Goal: Task Accomplishment & Management: Manage account settings

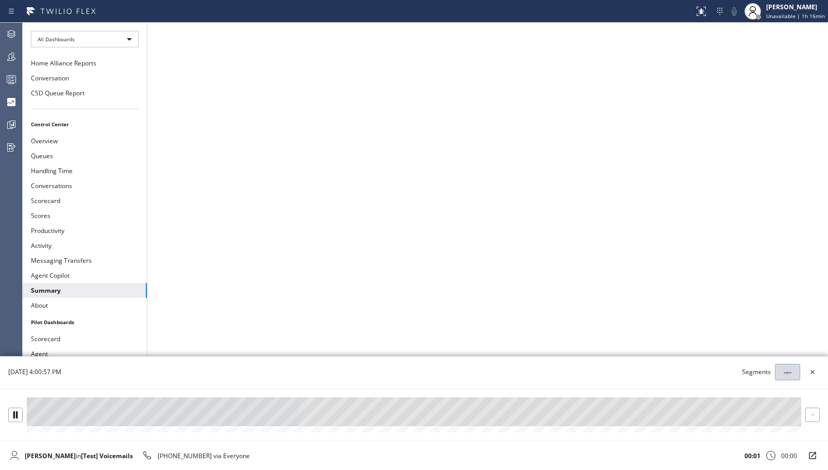
click at [622, 423] on div at bounding box center [414, 411] width 774 height 29
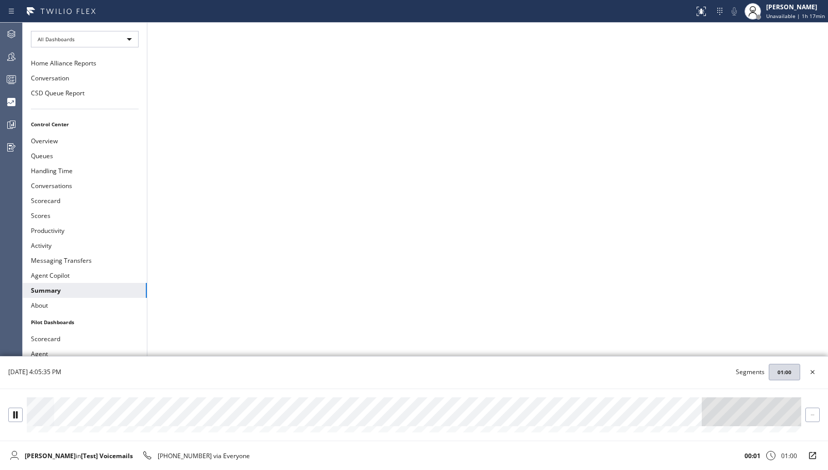
click at [113, 423] on div at bounding box center [414, 411] width 774 height 29
click at [171, 416] on div at bounding box center [414, 411] width 774 height 29
click at [683, 417] on div at bounding box center [414, 411] width 774 height 29
click at [750, 413] on div at bounding box center [414, 411] width 774 height 29
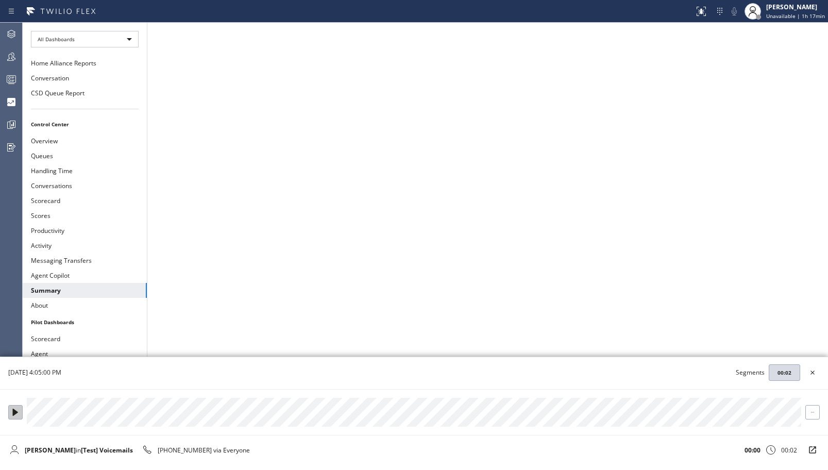
click at [12, 412] on icon at bounding box center [15, 412] width 7 height 7
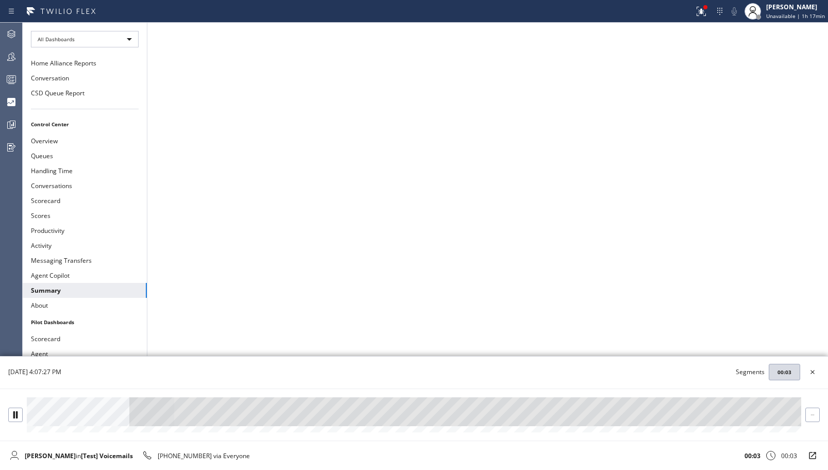
click at [323, 419] on div at bounding box center [414, 411] width 774 height 29
drag, startPoint x: 536, startPoint y: 417, endPoint x: 599, endPoint y: 409, distance: 63.4
click at [538, 417] on div at bounding box center [414, 411] width 774 height 29
click at [702, 414] on div at bounding box center [414, 411] width 774 height 29
click at [415, 415] on div at bounding box center [414, 411] width 774 height 29
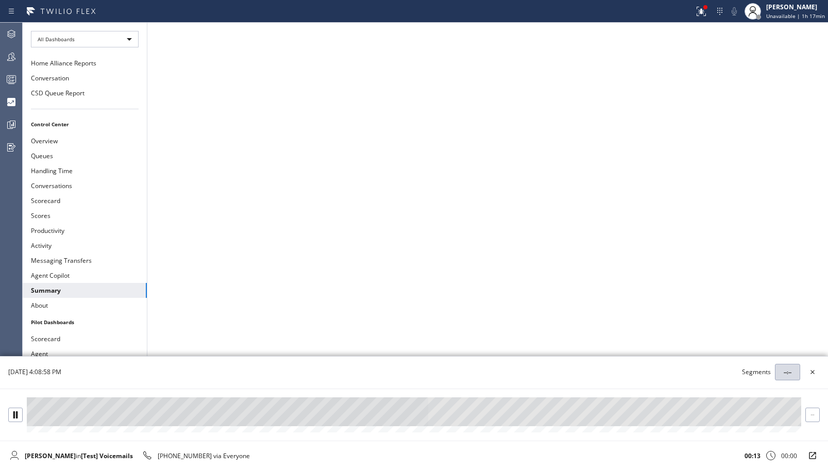
drag, startPoint x: 596, startPoint y: 408, endPoint x: 749, endPoint y: 399, distance: 152.8
click at [604, 405] on div at bounding box center [414, 411] width 774 height 29
click at [798, 410] on div at bounding box center [414, 411] width 774 height 29
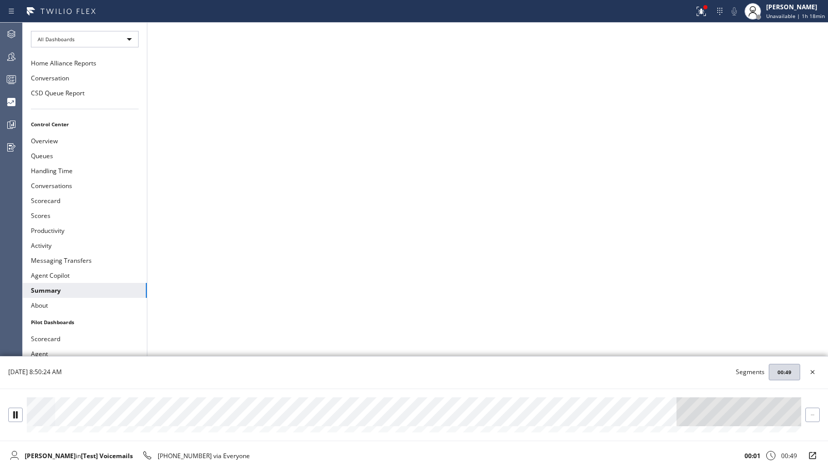
click at [267, 418] on div at bounding box center [414, 411] width 774 height 29
drag, startPoint x: 535, startPoint y: 412, endPoint x: 582, endPoint y: 412, distance: 46.9
click at [535, 412] on div at bounding box center [414, 411] width 774 height 29
click at [701, 410] on div at bounding box center [414, 411] width 774 height 29
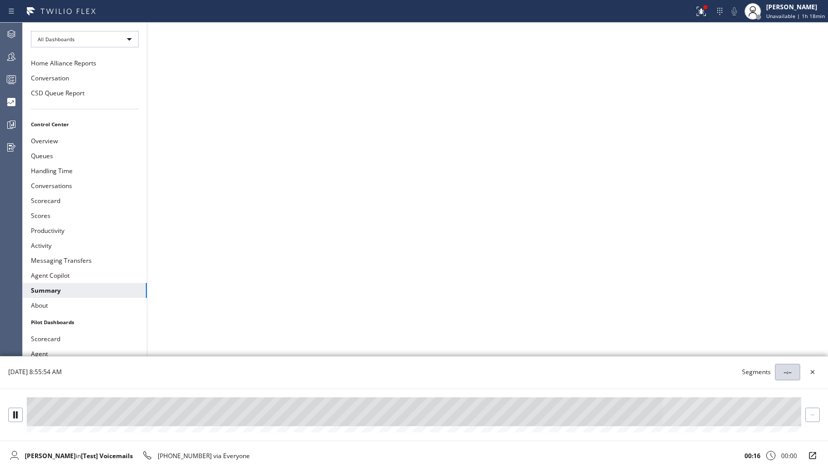
click at [812, 373] on icon at bounding box center [812, 372] width 12 height 12
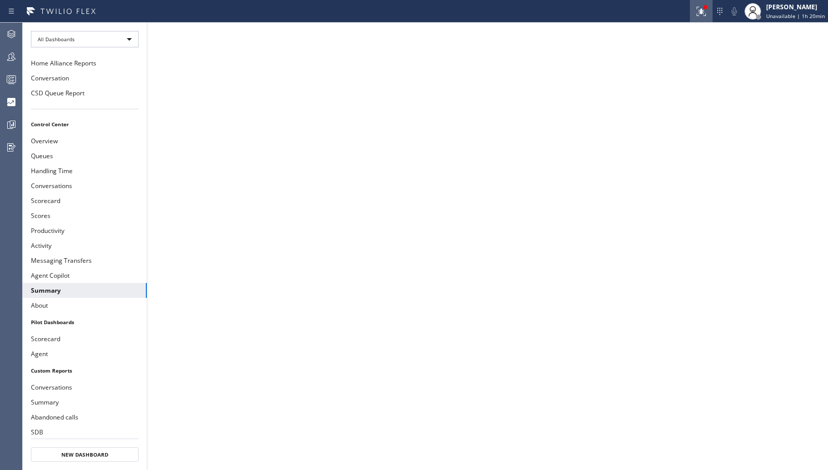
click at [699, 7] on icon at bounding box center [700, 10] width 6 height 7
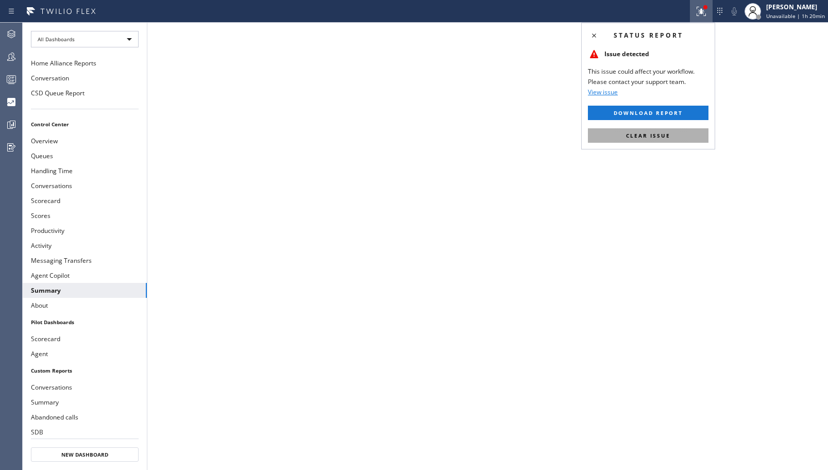
click at [651, 136] on span "Clear issue" at bounding box center [648, 135] width 44 height 7
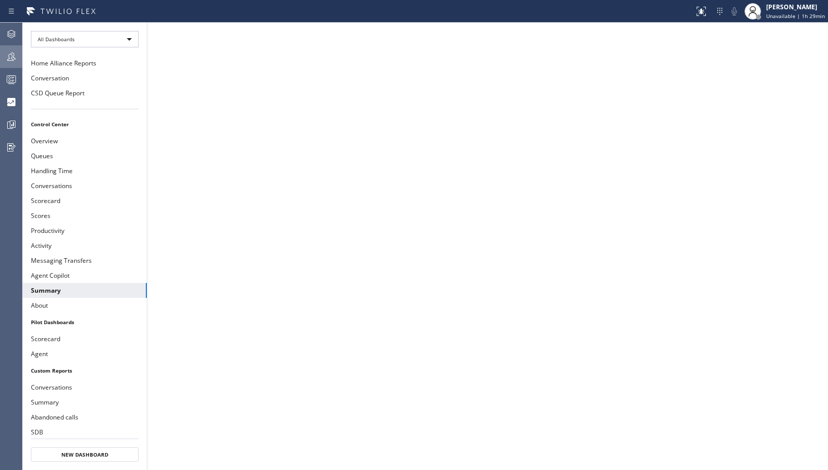
click at [2, 61] on div at bounding box center [11, 56] width 23 height 12
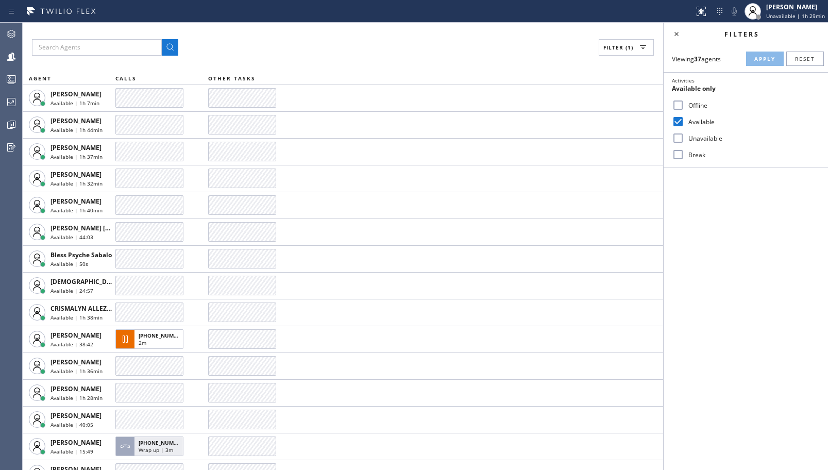
click at [699, 140] on label "Unavailable" at bounding box center [752, 138] width 136 height 9
click at [684, 140] on input "Unavailable" at bounding box center [678, 138] width 12 height 12
click at [764, 63] on button "Apply" at bounding box center [765, 59] width 38 height 14
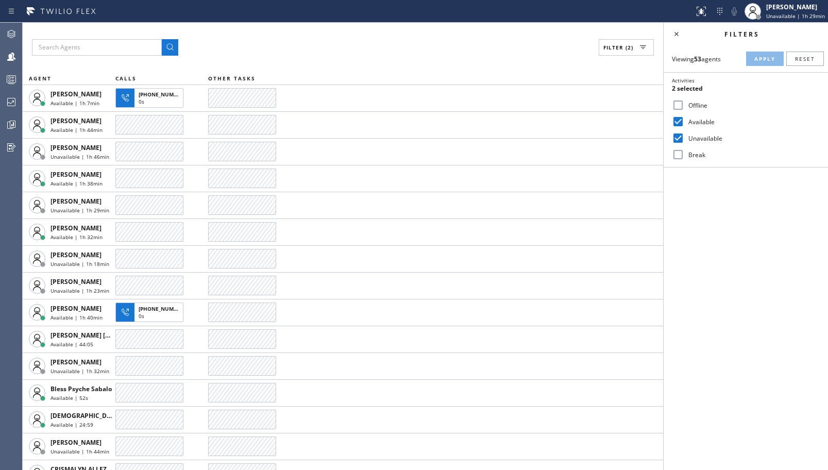
click at [688, 132] on div "Unavailable" at bounding box center [746, 138] width 164 height 16
click at [711, 143] on div "Unavailable" at bounding box center [746, 138] width 164 height 16
click at [712, 139] on label "Unavailable" at bounding box center [752, 138] width 136 height 9
click at [684, 139] on input "Unavailable" at bounding box center [678, 138] width 12 height 12
checkbox input "false"
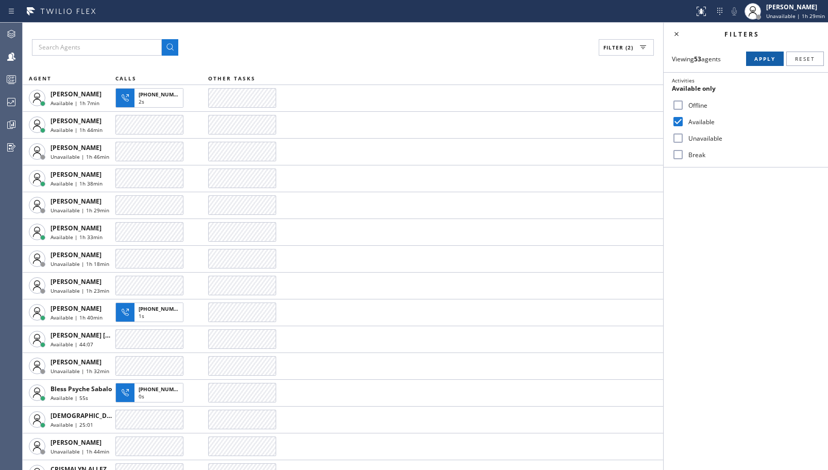
drag, startPoint x: 761, startPoint y: 56, endPoint x: 760, endPoint y: 62, distance: 6.3
click at [761, 57] on span "Apply" at bounding box center [764, 58] width 21 height 7
